Goal: Navigation & Orientation: Find specific page/section

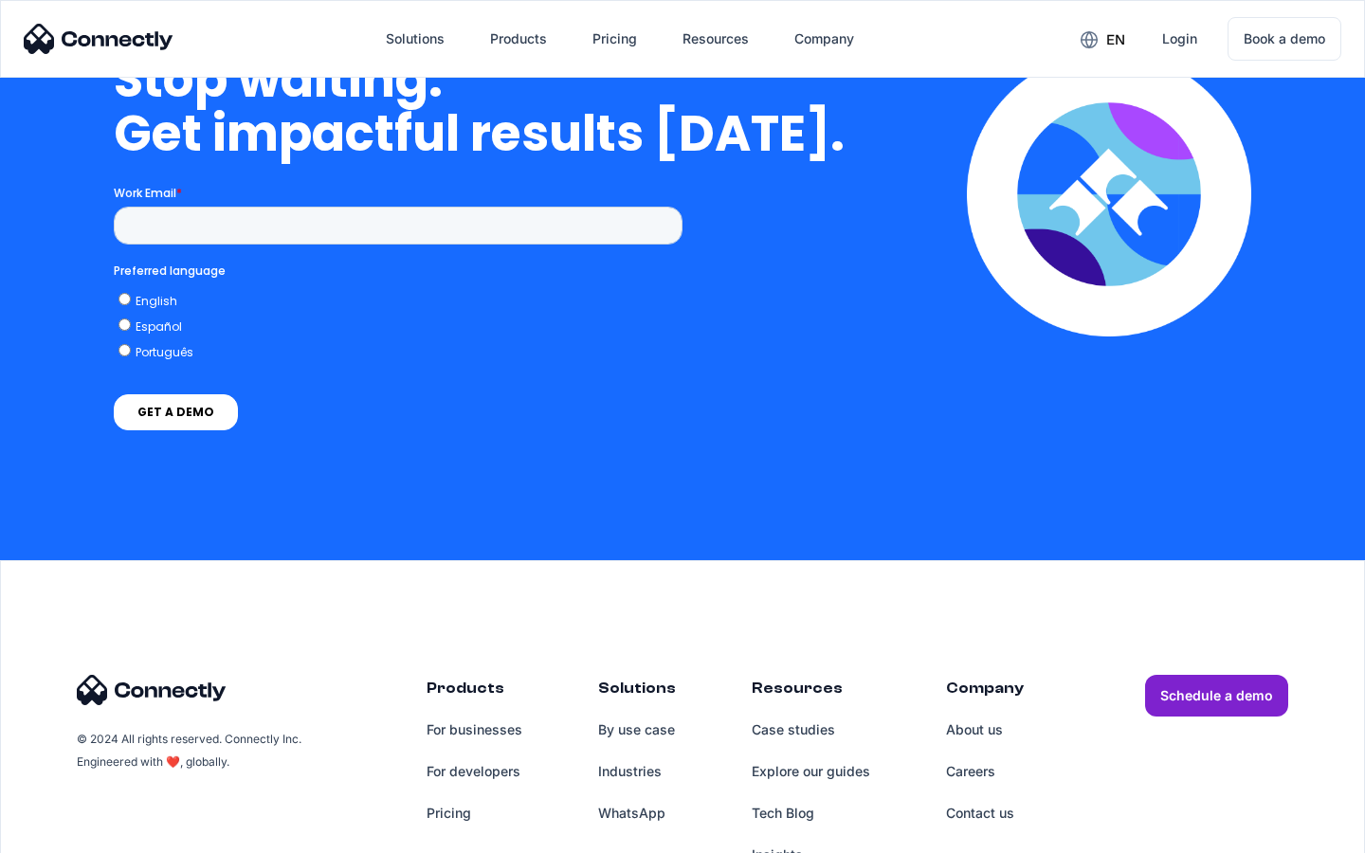
scroll to position [5511, 0]
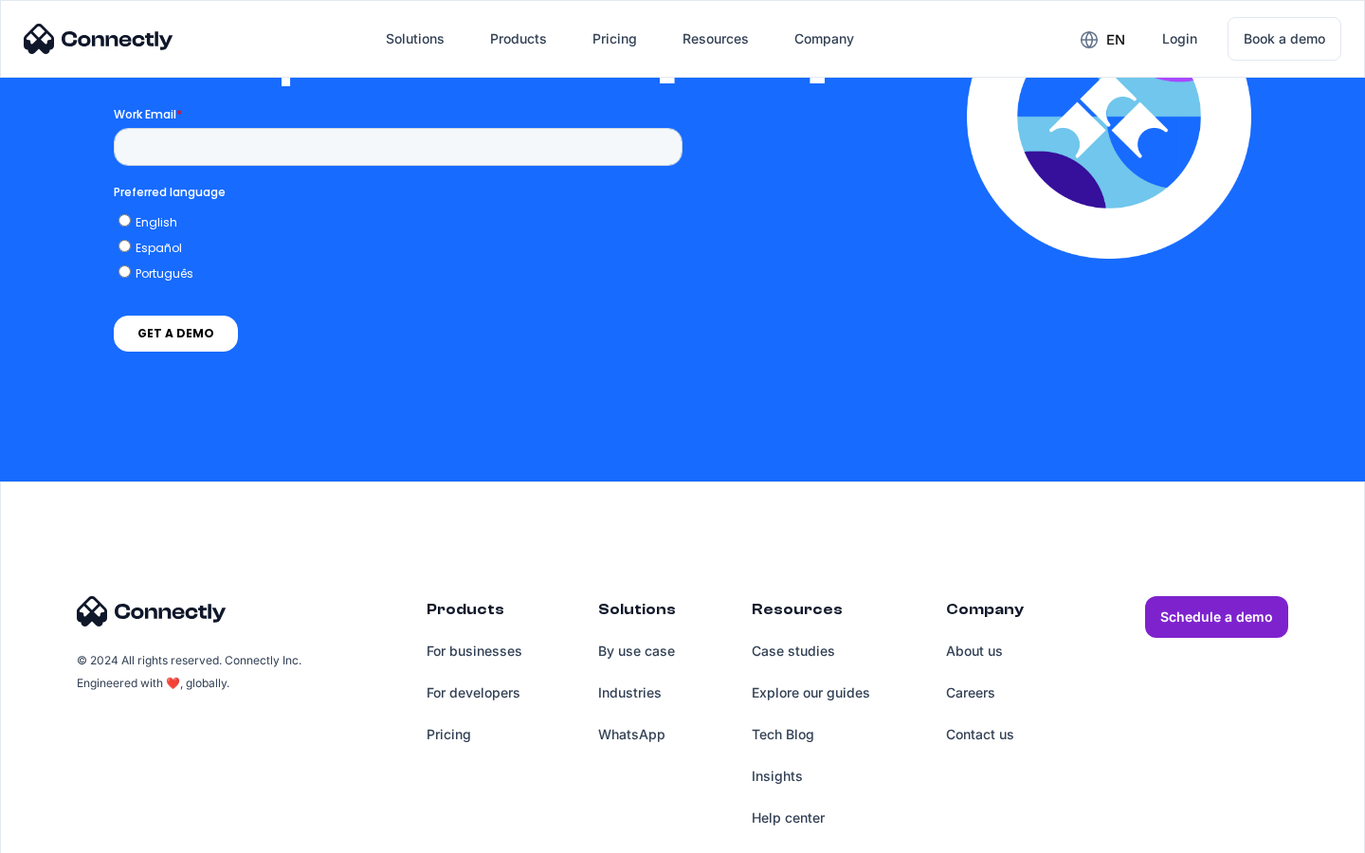
scroll to position [4144, 0]
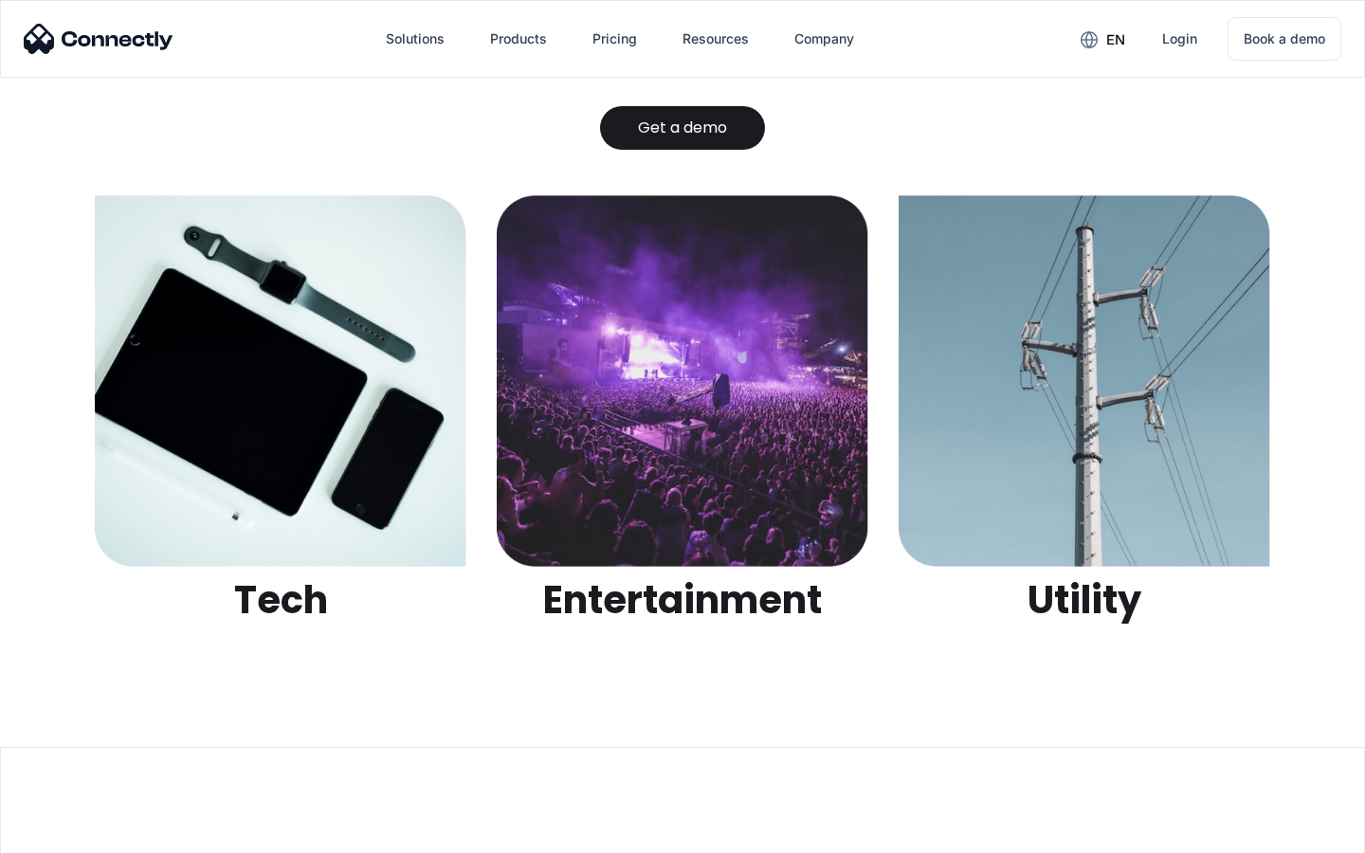
scroll to position [5980, 0]
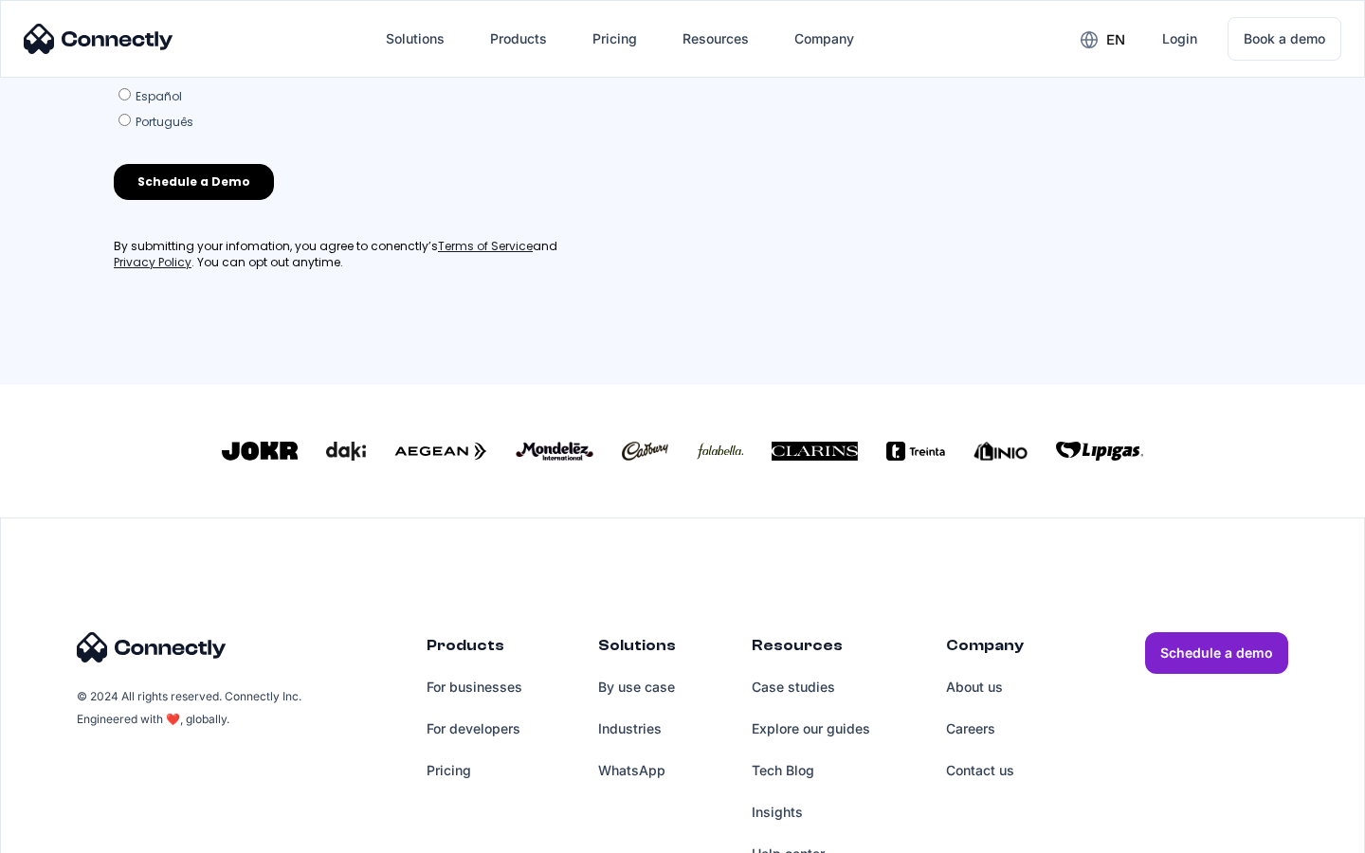
scroll to position [814, 0]
